Goal: Task Accomplishment & Management: Manage account settings

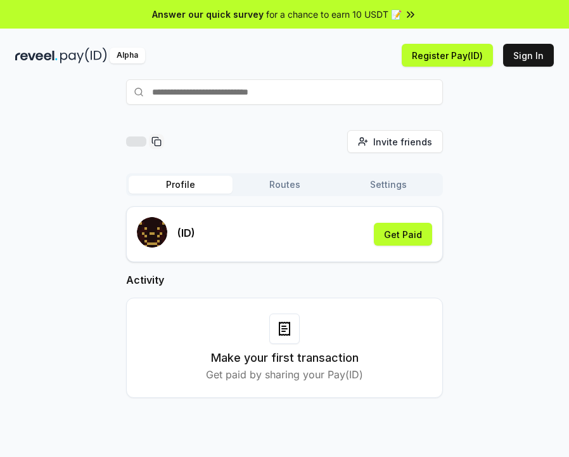
click at [278, 187] on button "Routes" at bounding box center [285, 185] width 104 height 18
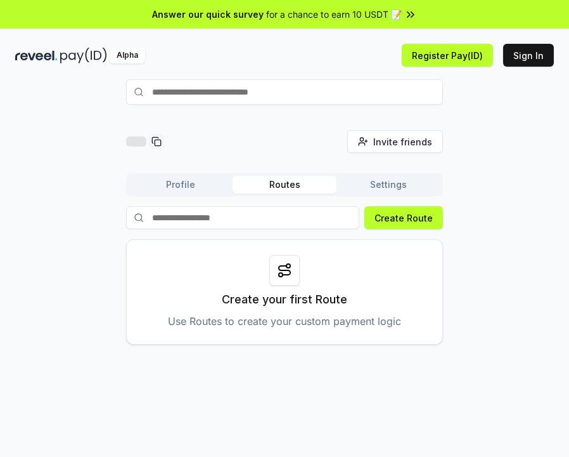
click at [386, 188] on button "Settings" at bounding box center [389, 185] width 104 height 18
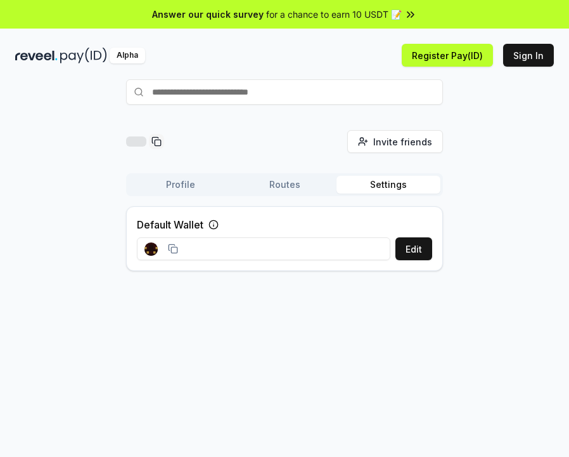
click at [178, 185] on button "Profile" at bounding box center [181, 185] width 104 height 18
